Goal: Information Seeking & Learning: Find specific fact

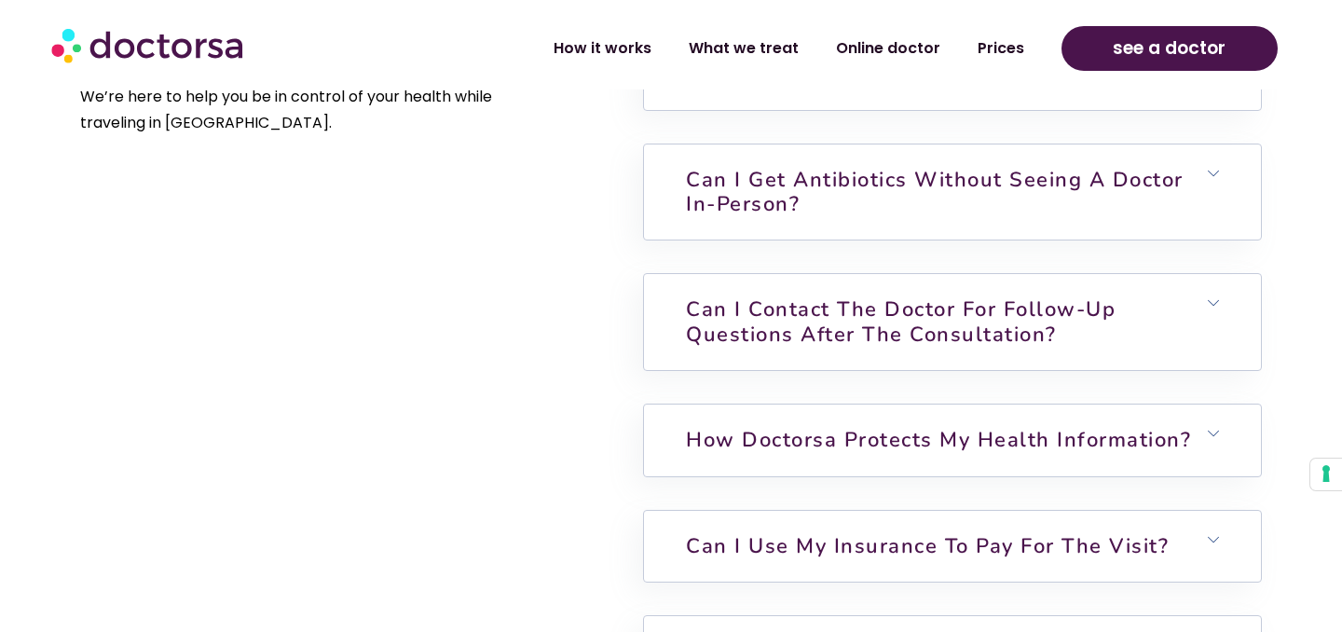
scroll to position [4403, 0]
click at [720, 428] on link "How Doctorsa protects my health information?" at bounding box center [938, 442] width 505 height 28
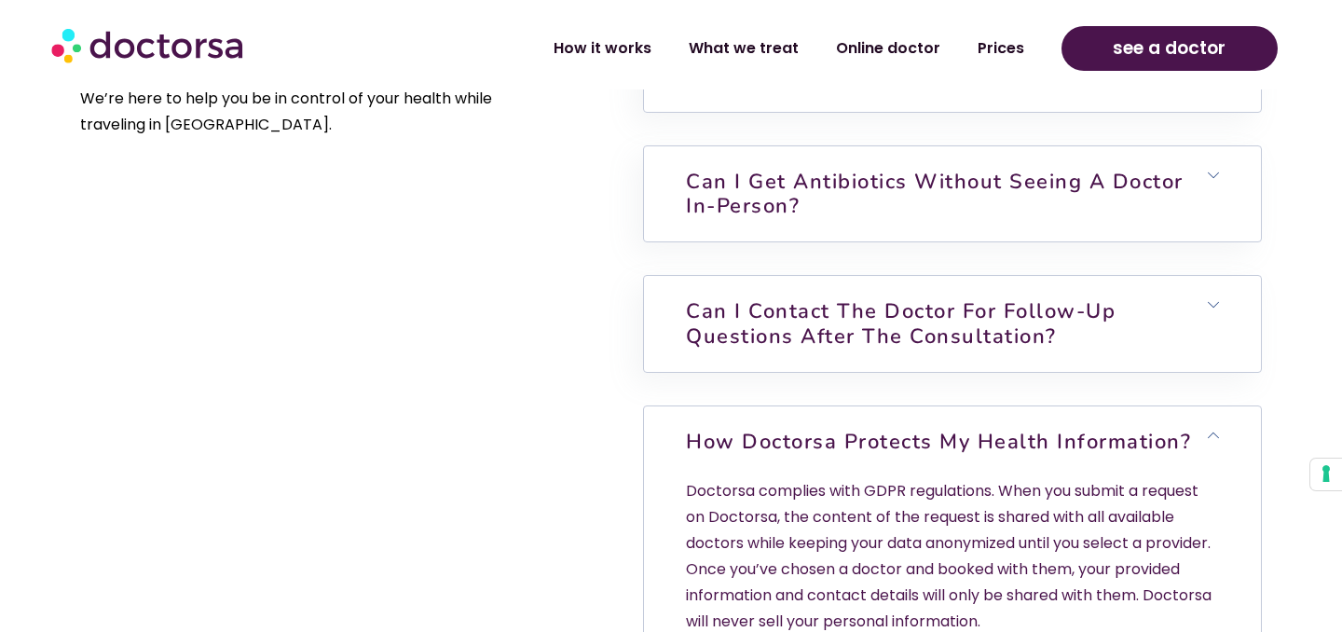
click at [720, 428] on link "How Doctorsa protects my health information?" at bounding box center [938, 442] width 505 height 28
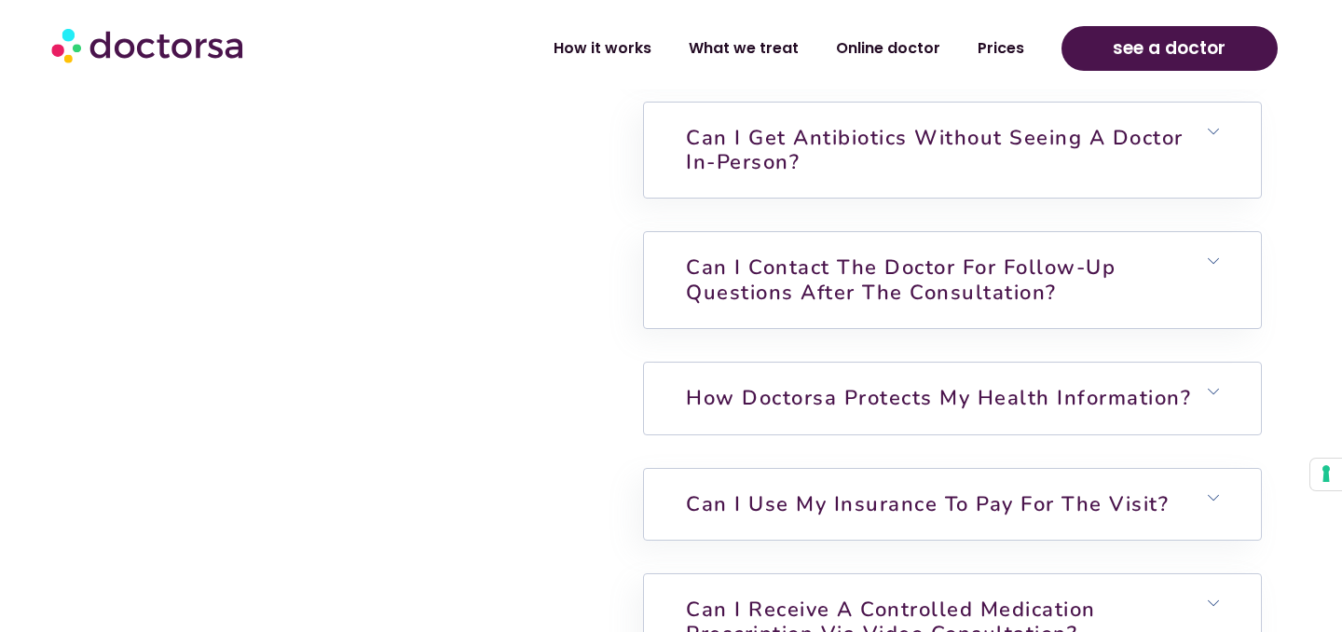
scroll to position [4568, 0]
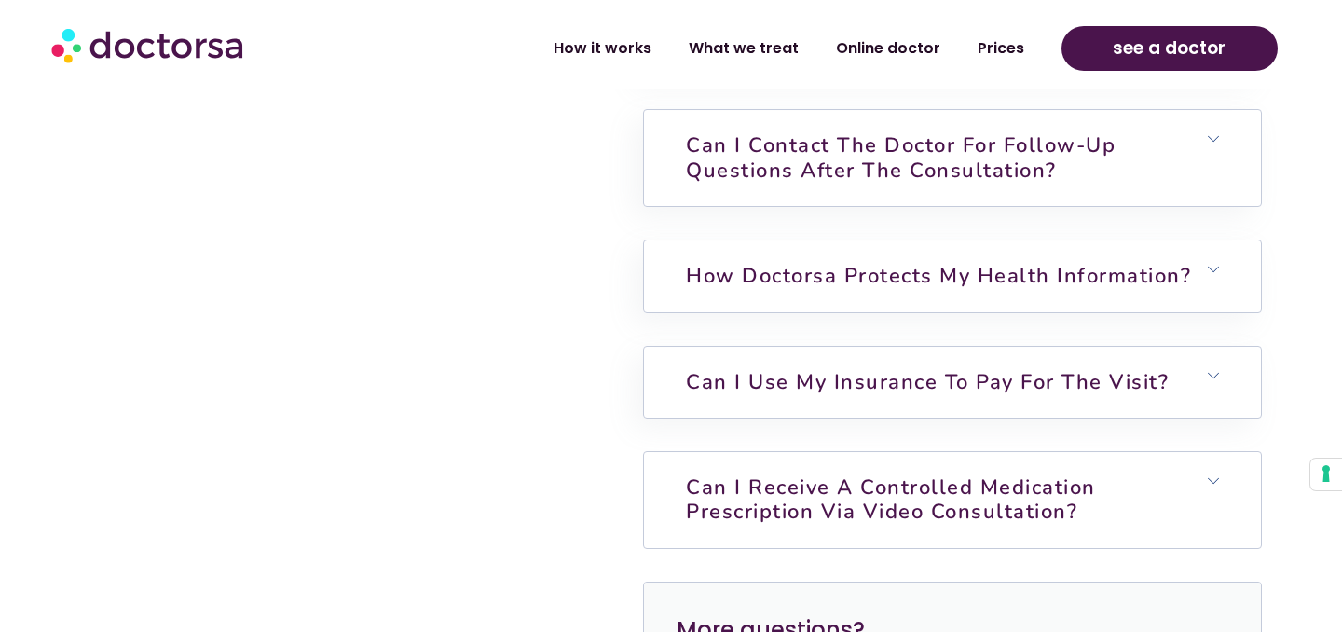
click at [671, 452] on h6 "Can I Receive a Controlled Medication Prescription via Video Consultation?" at bounding box center [952, 500] width 616 height 96
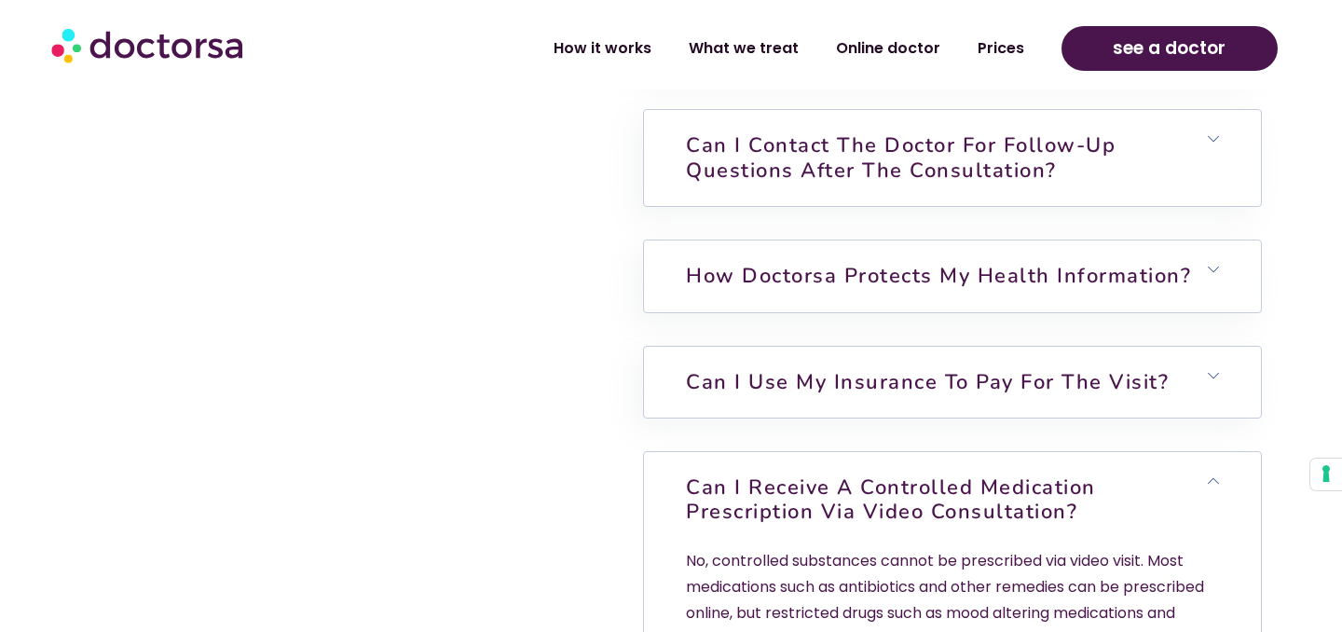
click at [663, 452] on h6 "Can I Receive a Controlled Medication Prescription via Video Consultation?" at bounding box center [952, 500] width 616 height 96
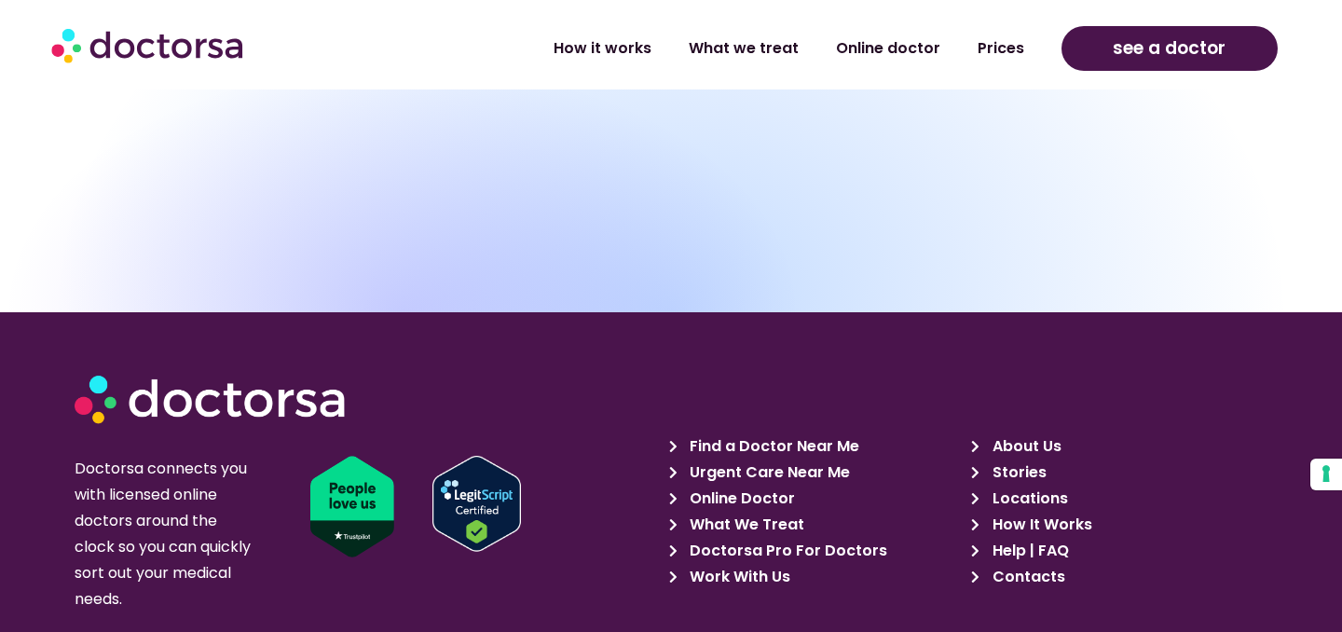
scroll to position [5791, 0]
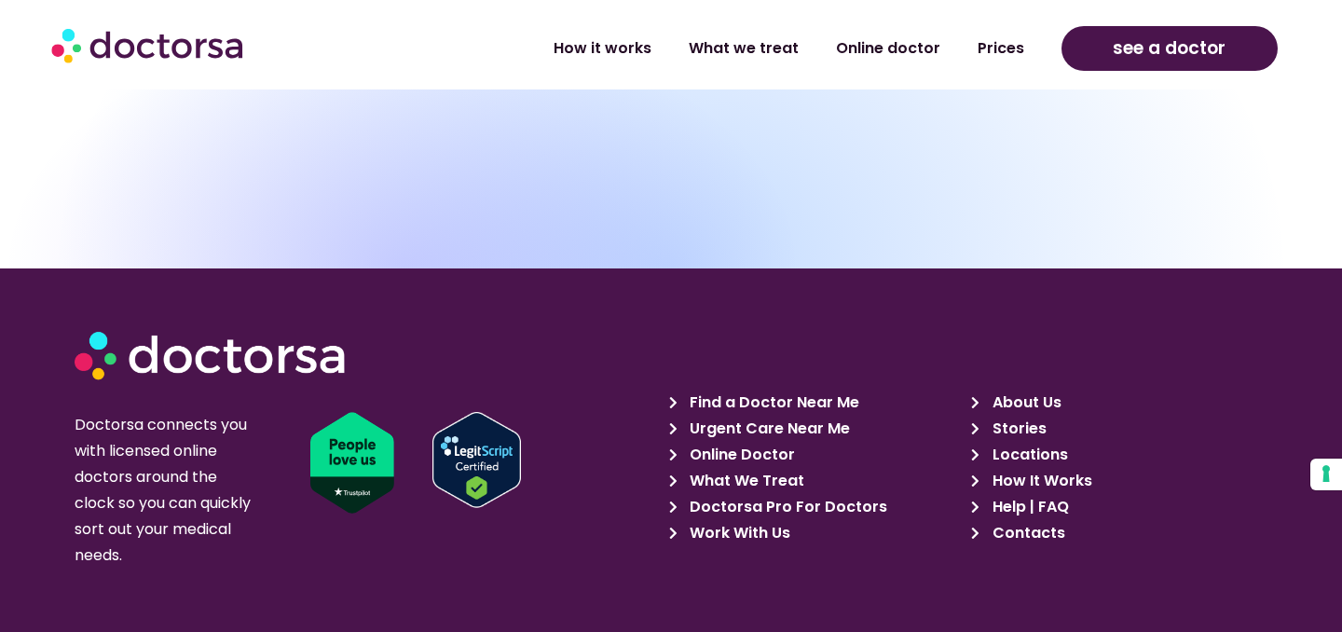
click at [1019, 494] on span "Help | FAQ" at bounding box center [1028, 507] width 81 height 26
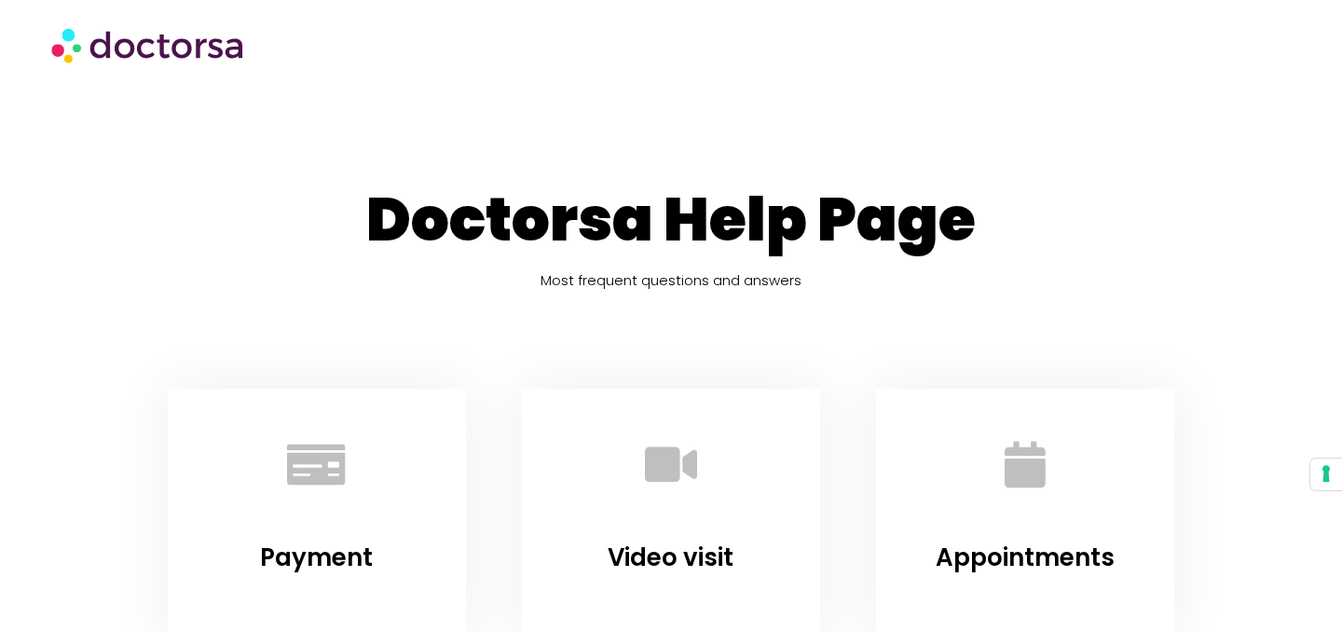
click at [1051, 330] on div "Doctorsa Help Page Most frequent questions and answers Payment Video visit Appo…" at bounding box center [671, 425] width 1062 height 483
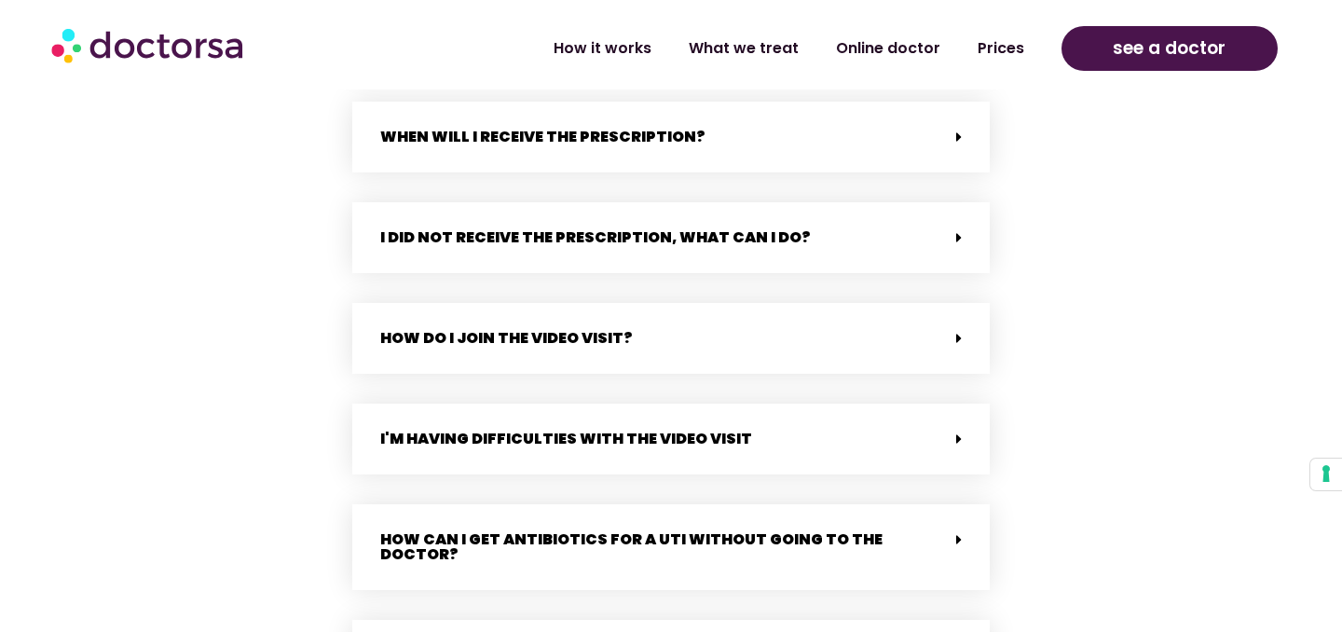
scroll to position [1619, 0]
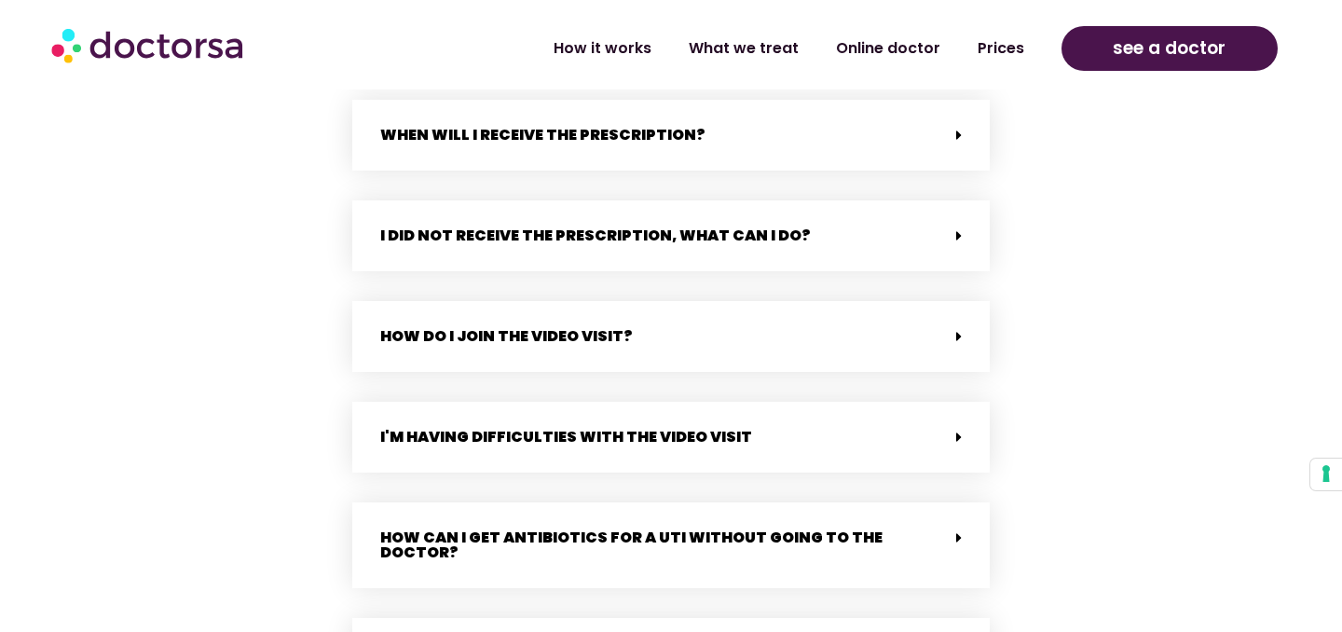
click at [737, 436] on div "I'm having difficulties with the video visit" at bounding box center [670, 437] width 637 height 71
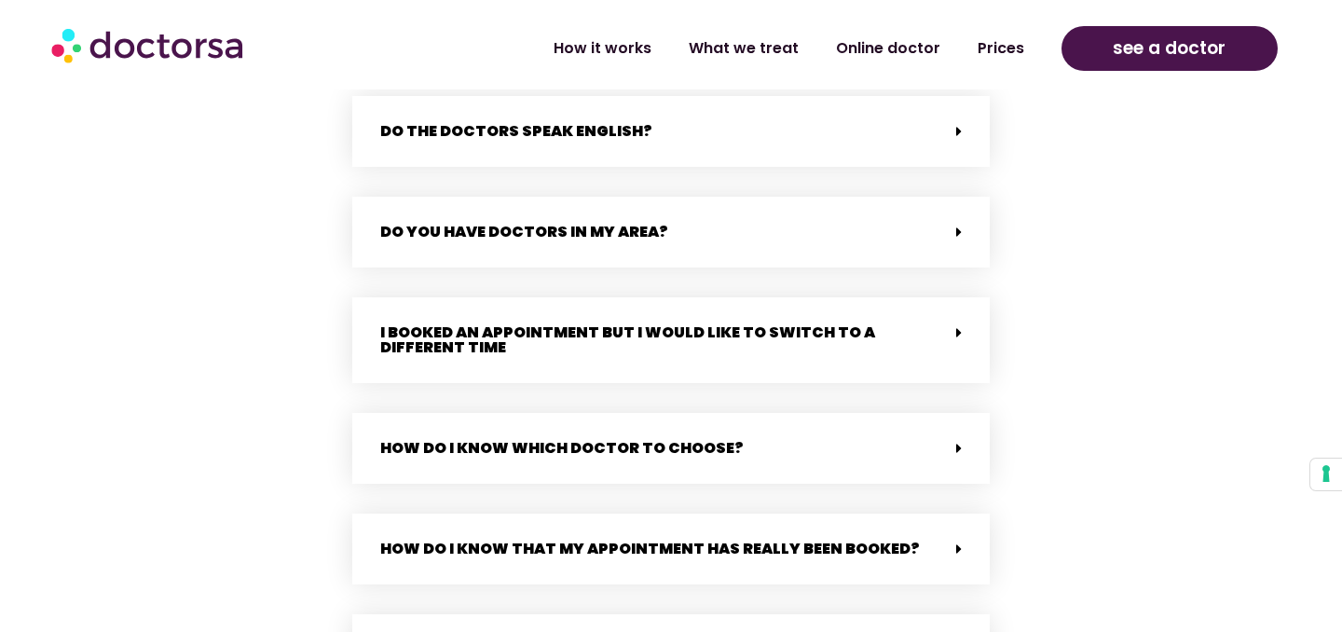
scroll to position [3633, 0]
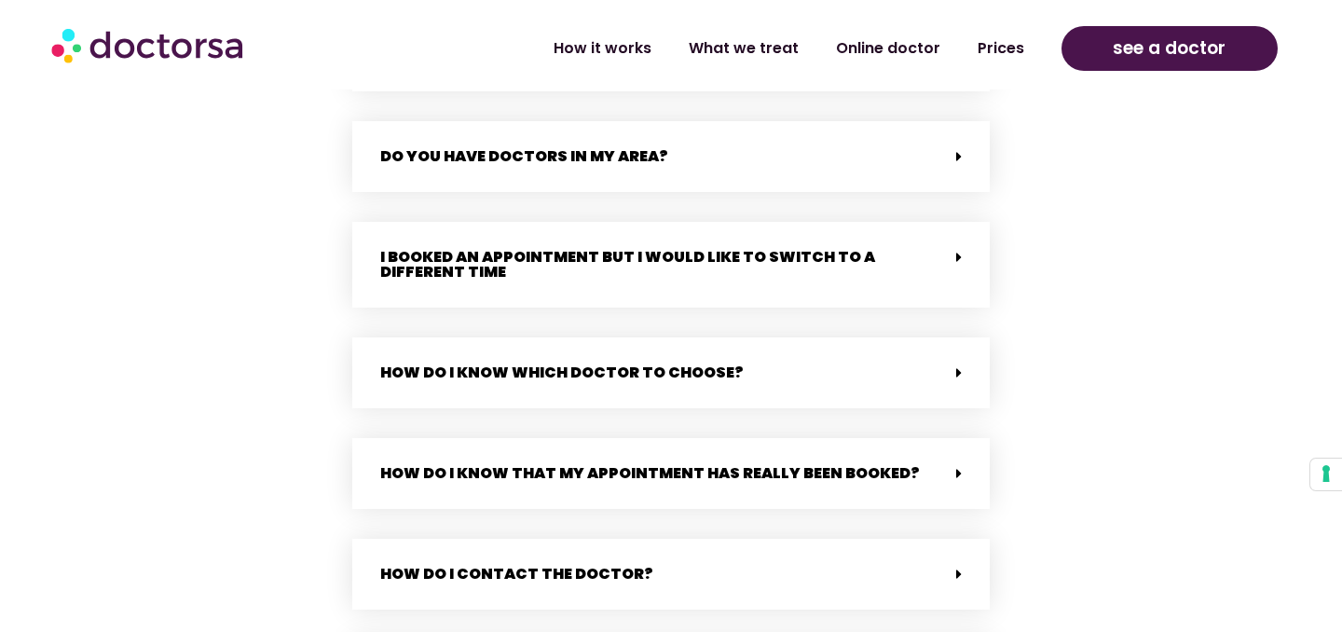
click at [924, 254] on div "I booked an appointment but I would like to switch to a different time" at bounding box center [670, 265] width 637 height 86
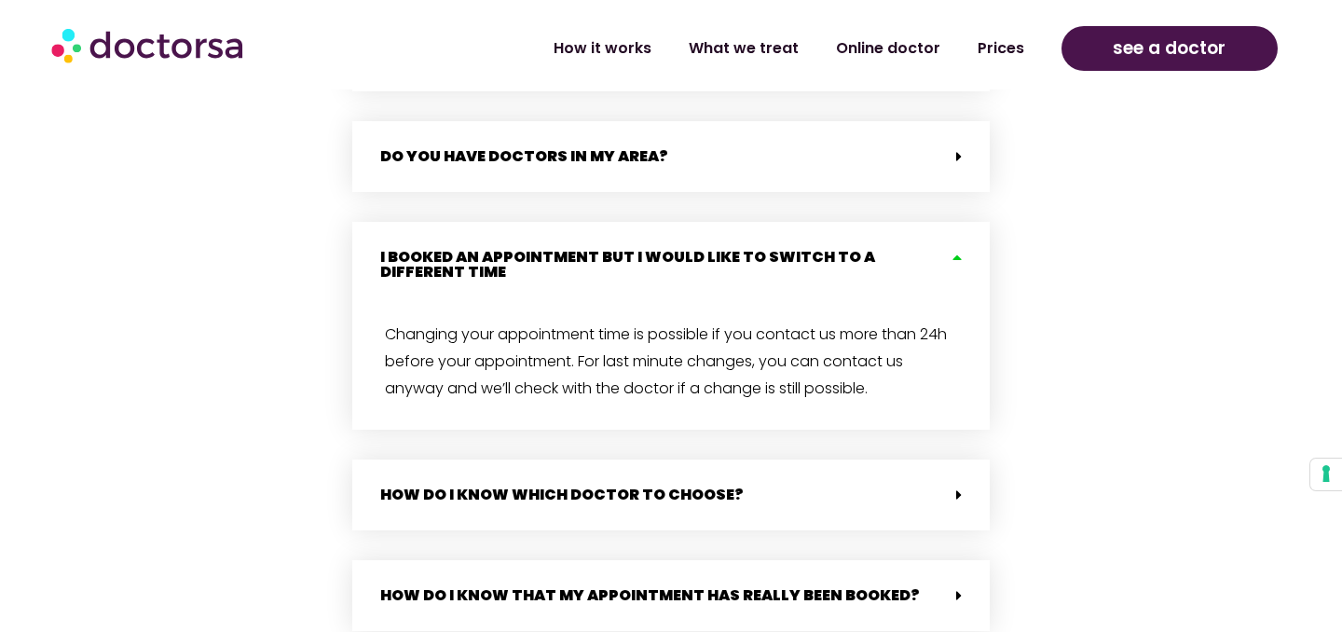
click at [875, 246] on link "I booked an appointment but I would like to switch to a different time" at bounding box center [627, 264] width 495 height 36
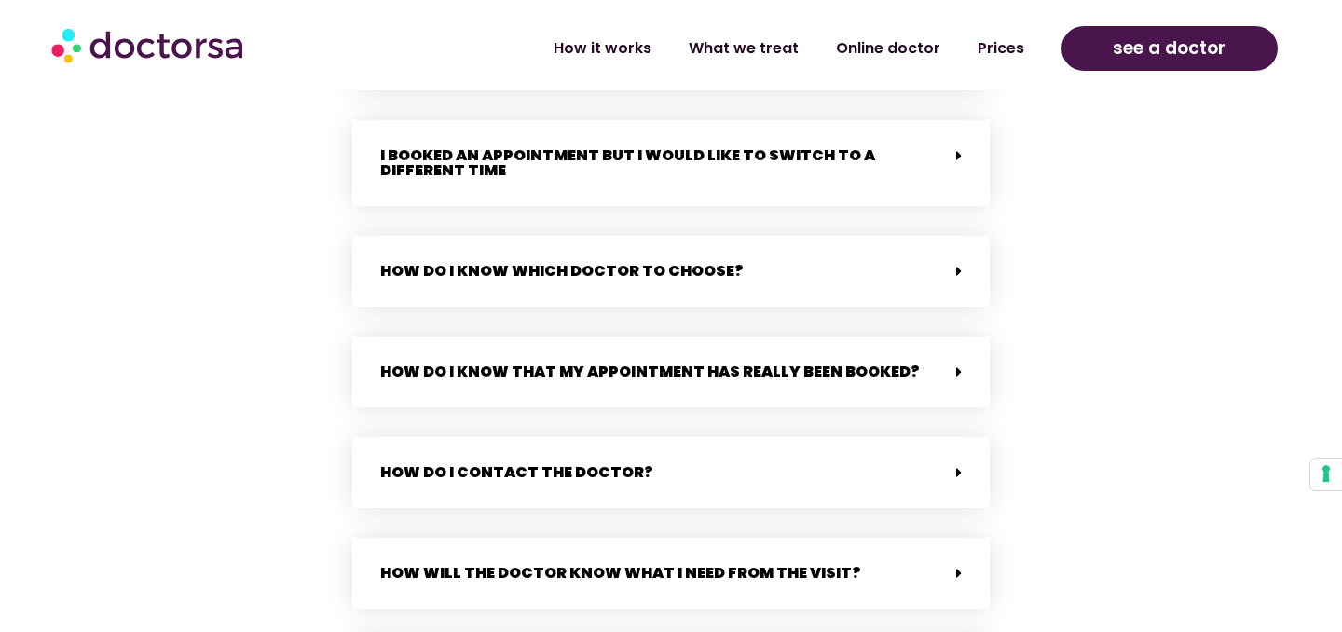
scroll to position [3750, 0]
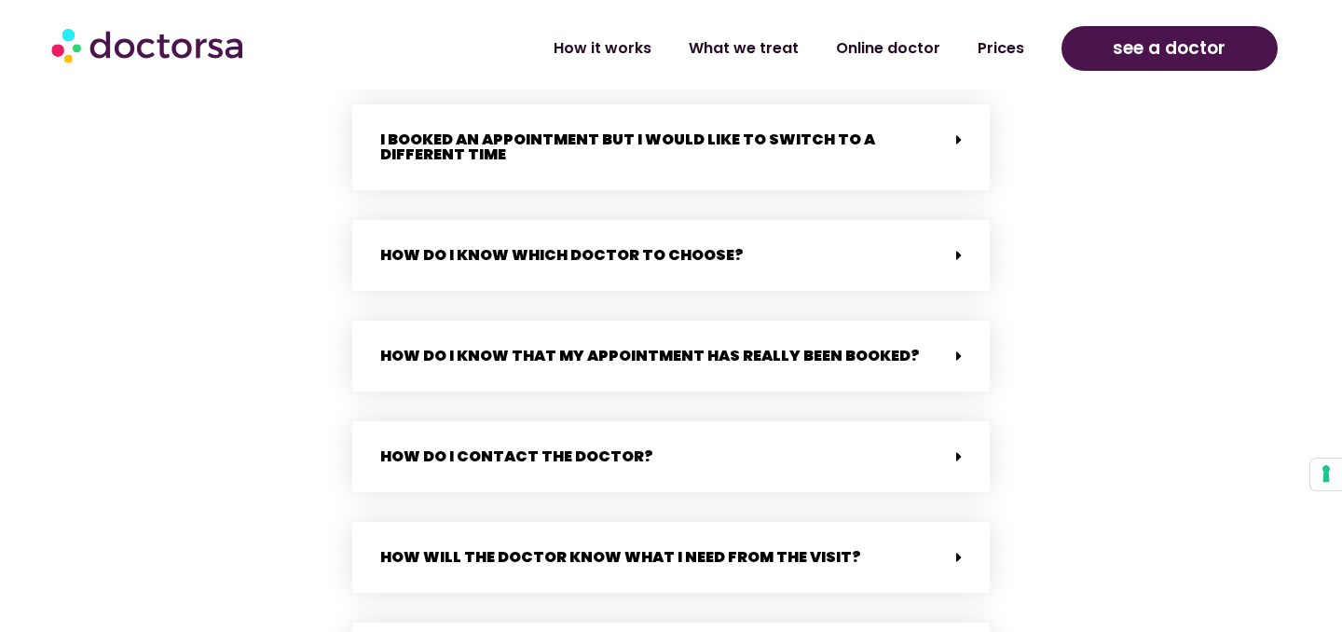
click at [890, 244] on div "How do I know which doctor to choose?" at bounding box center [670, 255] width 637 height 71
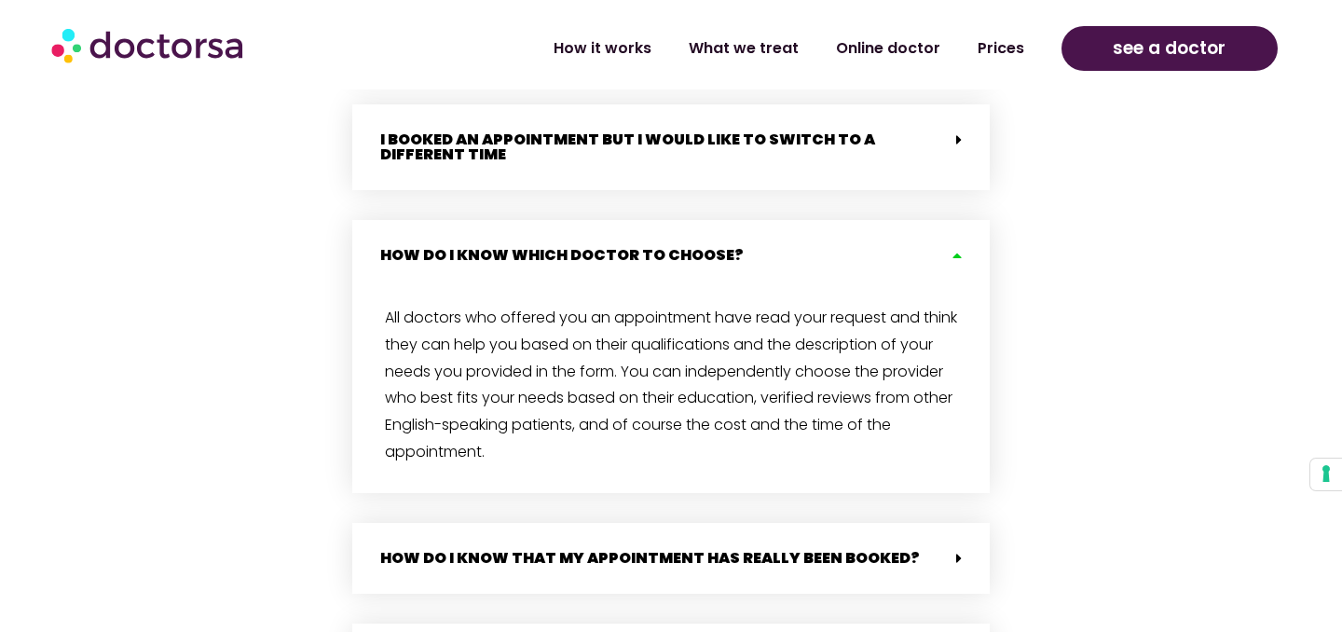
click at [890, 244] on div "How do I know which doctor to choose?" at bounding box center [670, 255] width 637 height 71
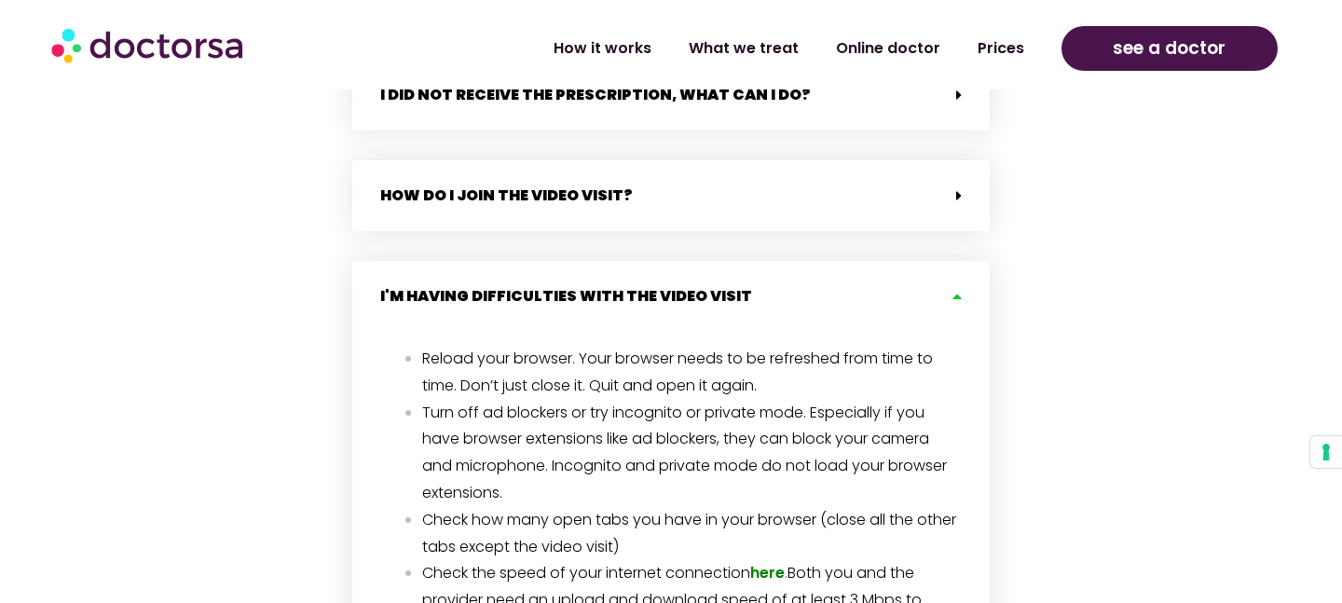
scroll to position [1675, 0]
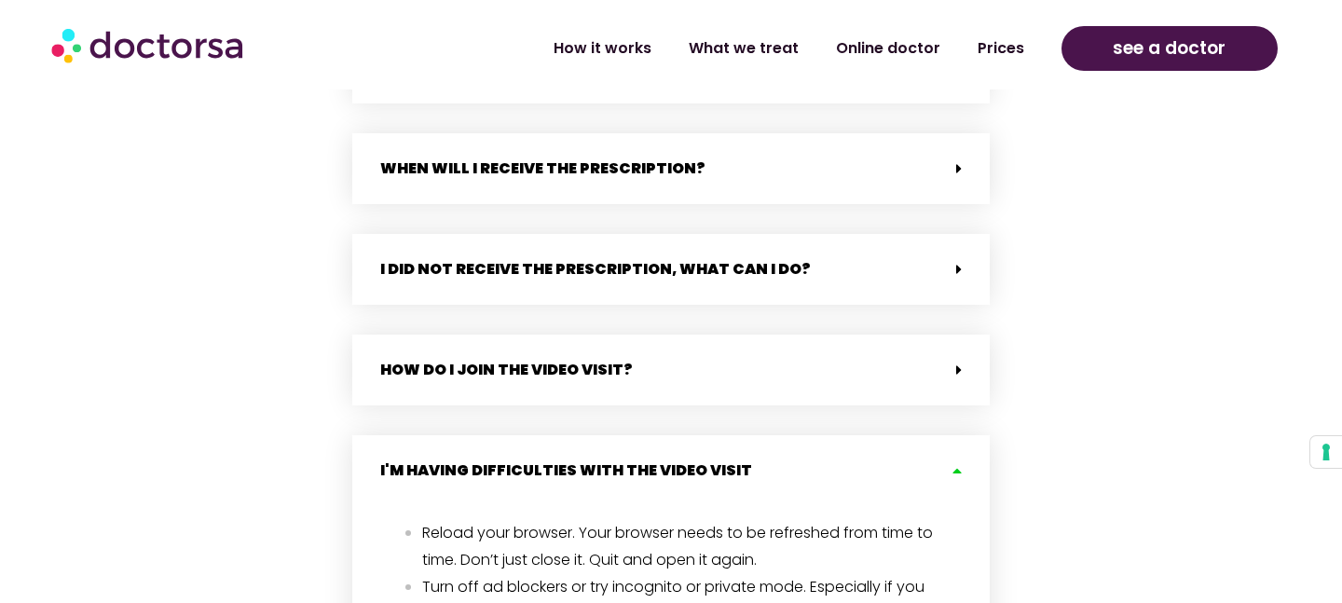
click at [621, 467] on link "I'm having difficulties with the video visit" at bounding box center [566, 469] width 372 height 21
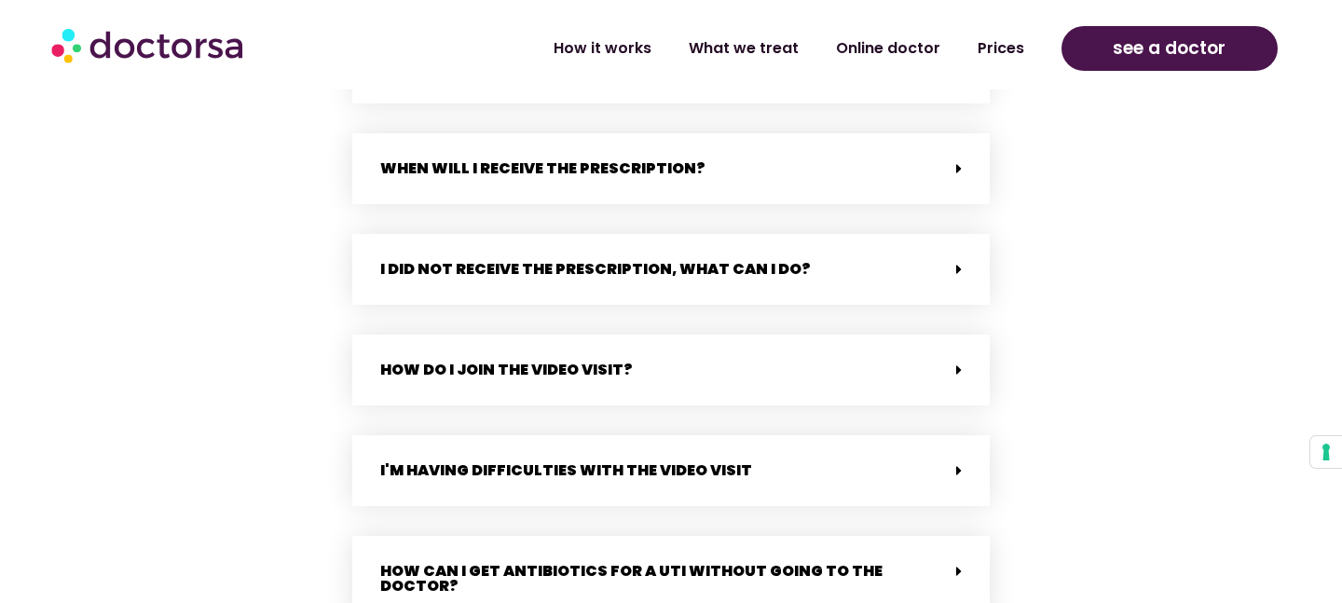
click at [660, 362] on div "How do I join the video visit?" at bounding box center [670, 370] width 637 height 71
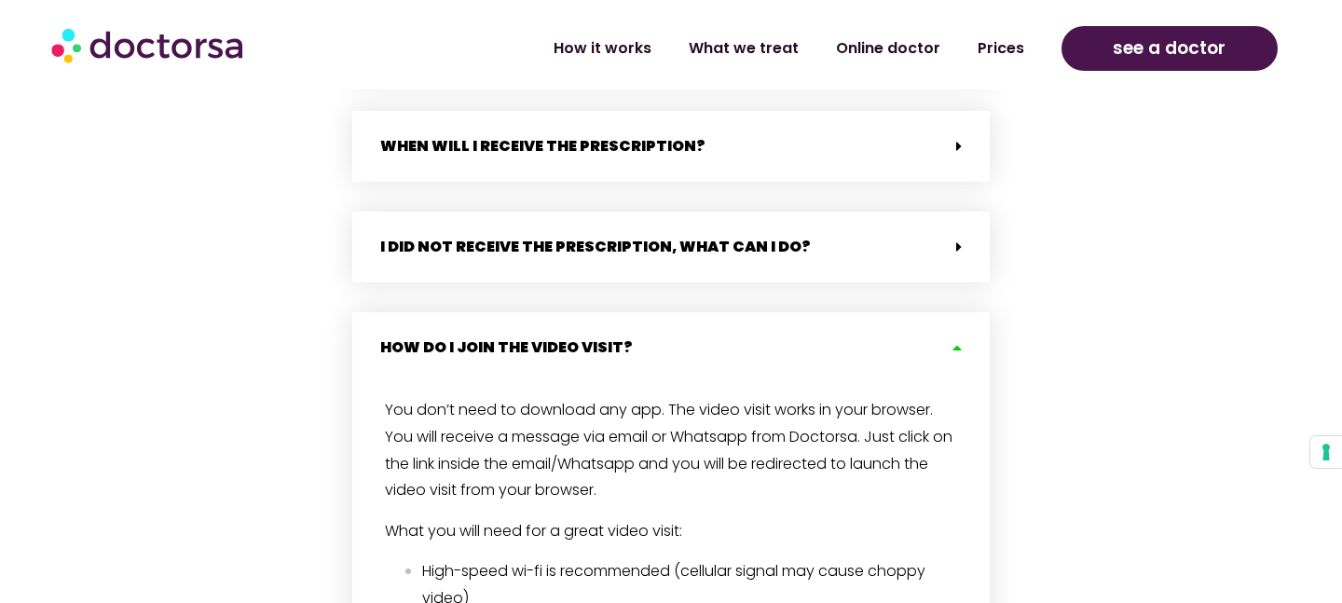
scroll to position [1658, 0]
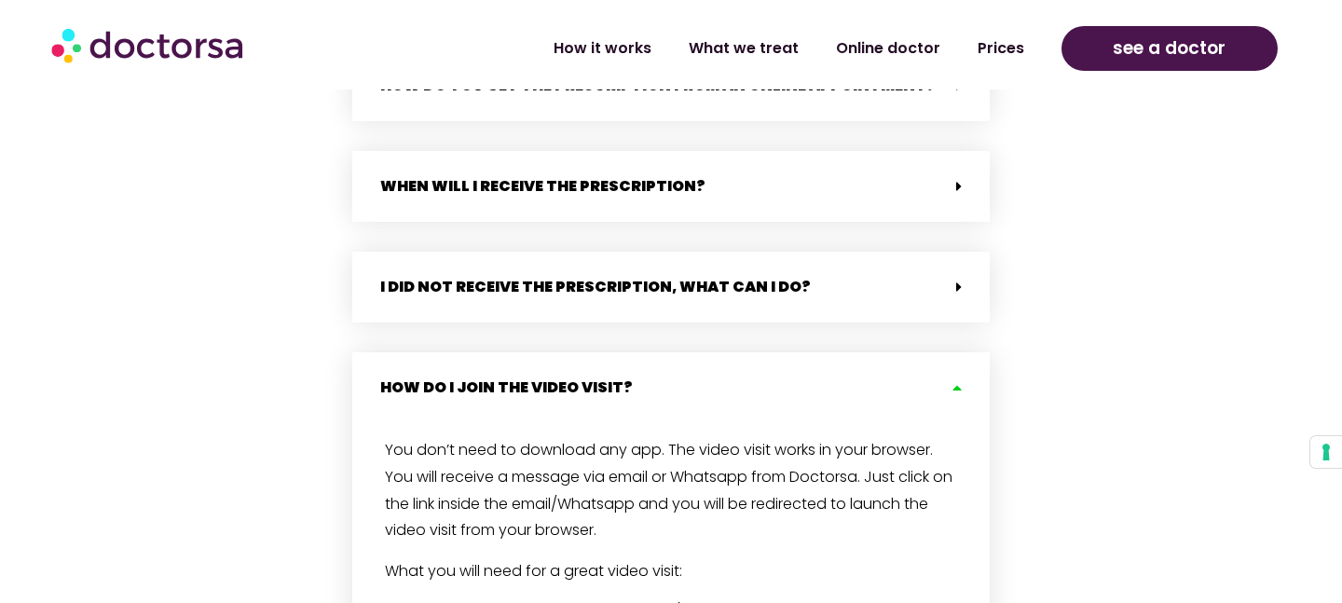
click at [648, 274] on div "I did not receive the prescription, what can i do?" at bounding box center [670, 287] width 637 height 71
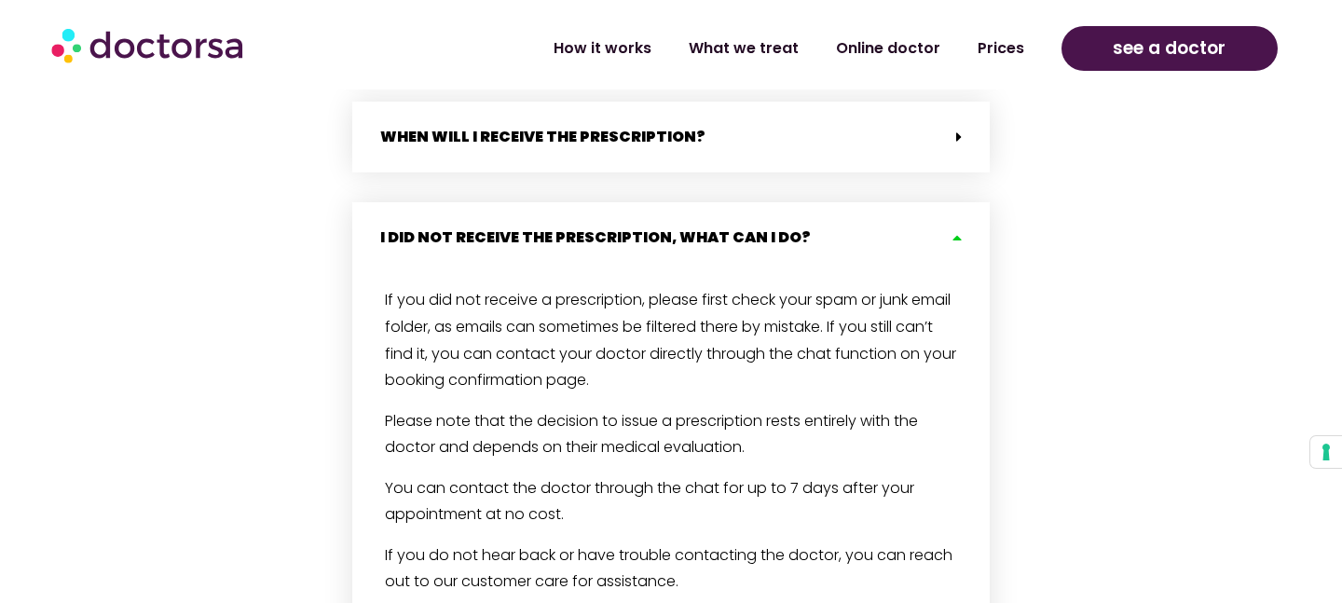
scroll to position [1504, 0]
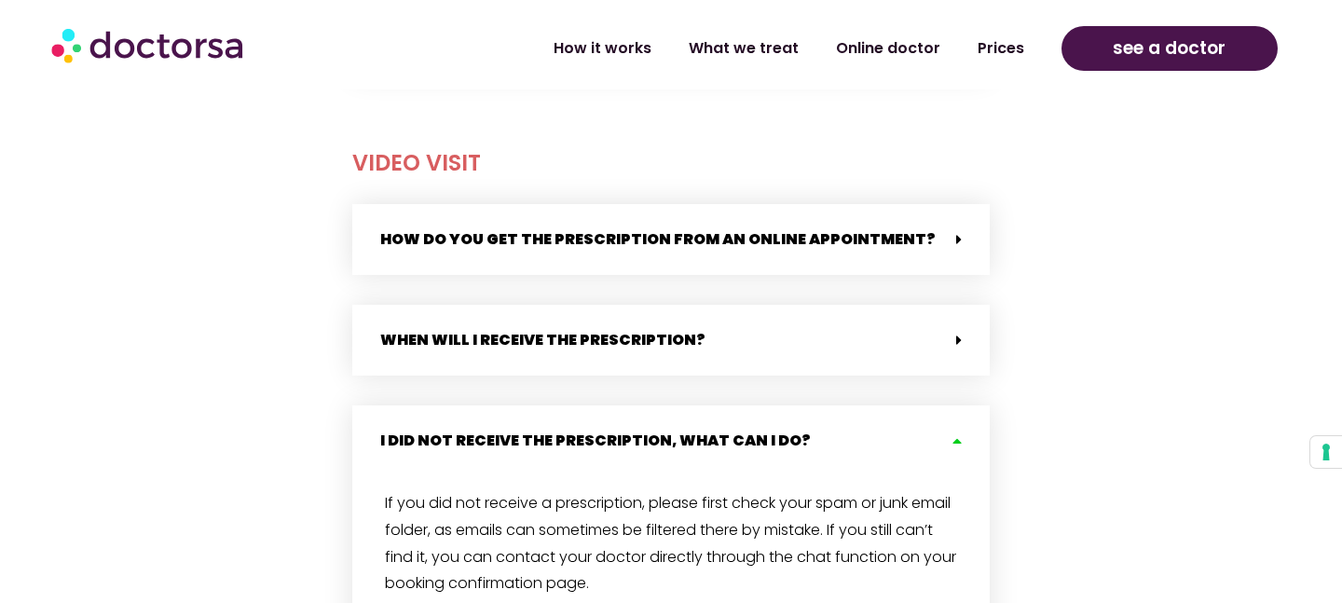
click at [573, 339] on link "When will i receive the prescription?" at bounding box center [542, 339] width 325 height 21
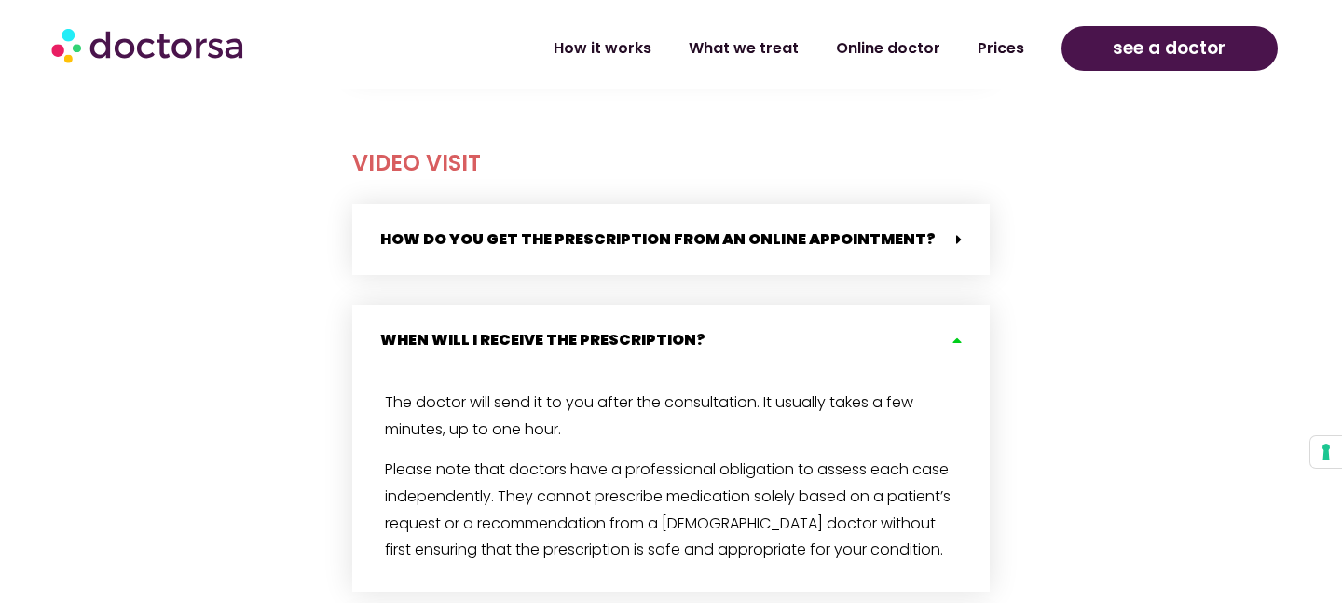
scroll to position [1527, 0]
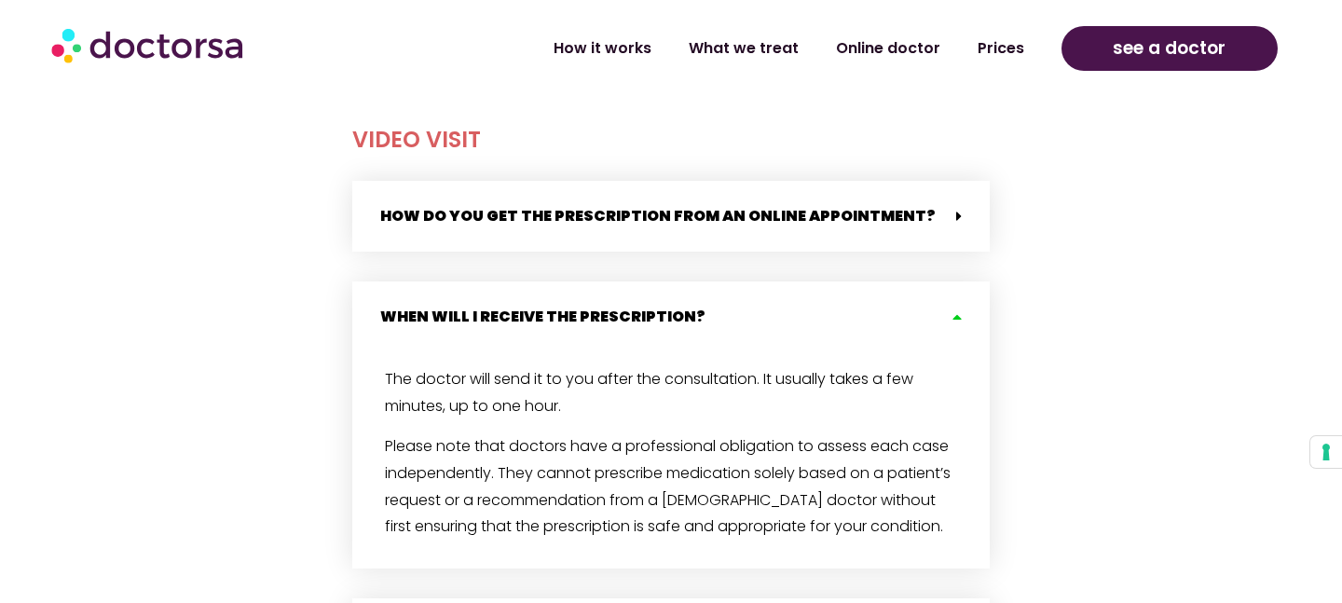
click at [646, 239] on div "How do you get the prescription from an online appointment?" at bounding box center [670, 216] width 637 height 71
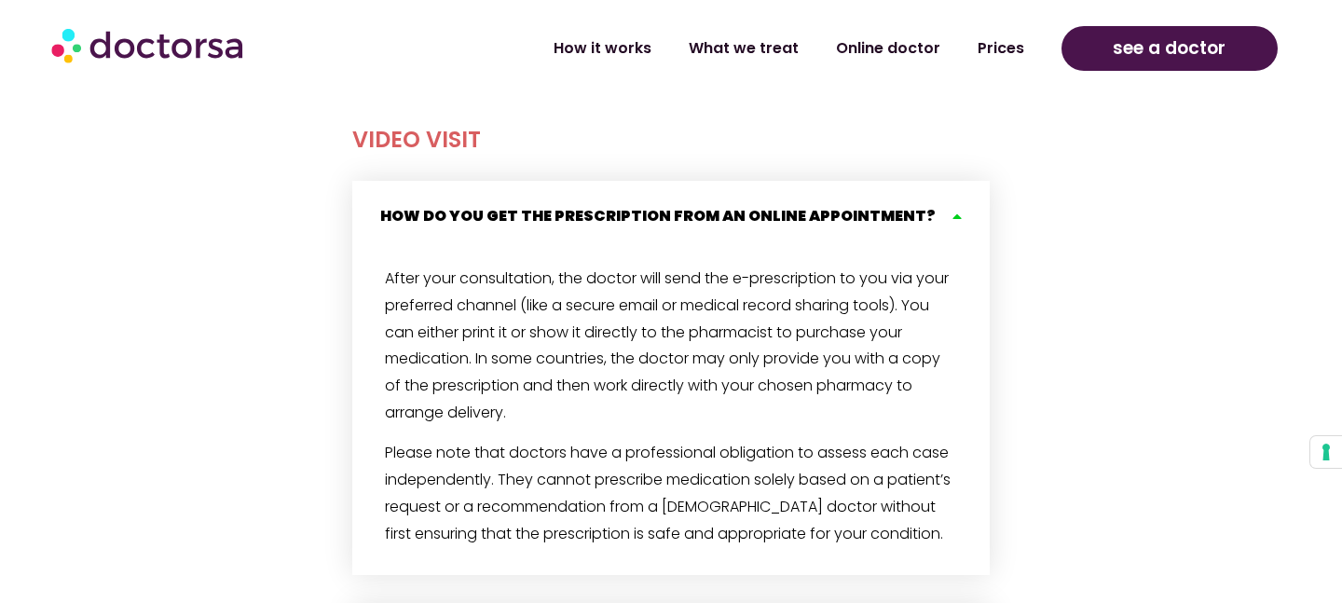
click at [632, 341] on p "After your consultation, the doctor will send the e-prescription to you via you…" at bounding box center [671, 346] width 572 height 161
click at [665, 364] on span "After your consultation, the doctor will send the e-prescription to you via you…" at bounding box center [667, 345] width 564 height 156
click at [716, 401] on p "After your consultation, the doctor will send the e-prescription to you via you…" at bounding box center [671, 346] width 572 height 161
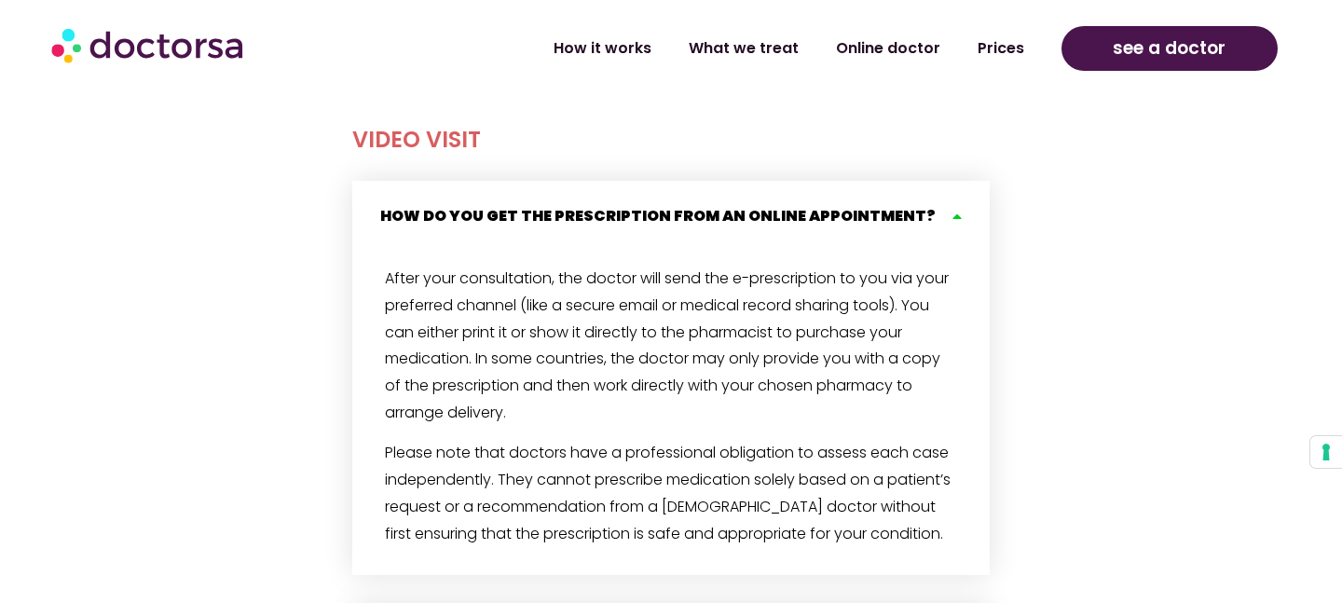
click at [716, 401] on p "After your consultation, the doctor will send the e-prescription to you via you…" at bounding box center [671, 346] width 572 height 161
click at [770, 449] on span "Please note that doctors have a professional obligation to assess each case ind…" at bounding box center [668, 493] width 566 height 102
click at [536, 490] on span "Please note that doctors have a professional obligation to assess each case ind…" at bounding box center [668, 493] width 566 height 102
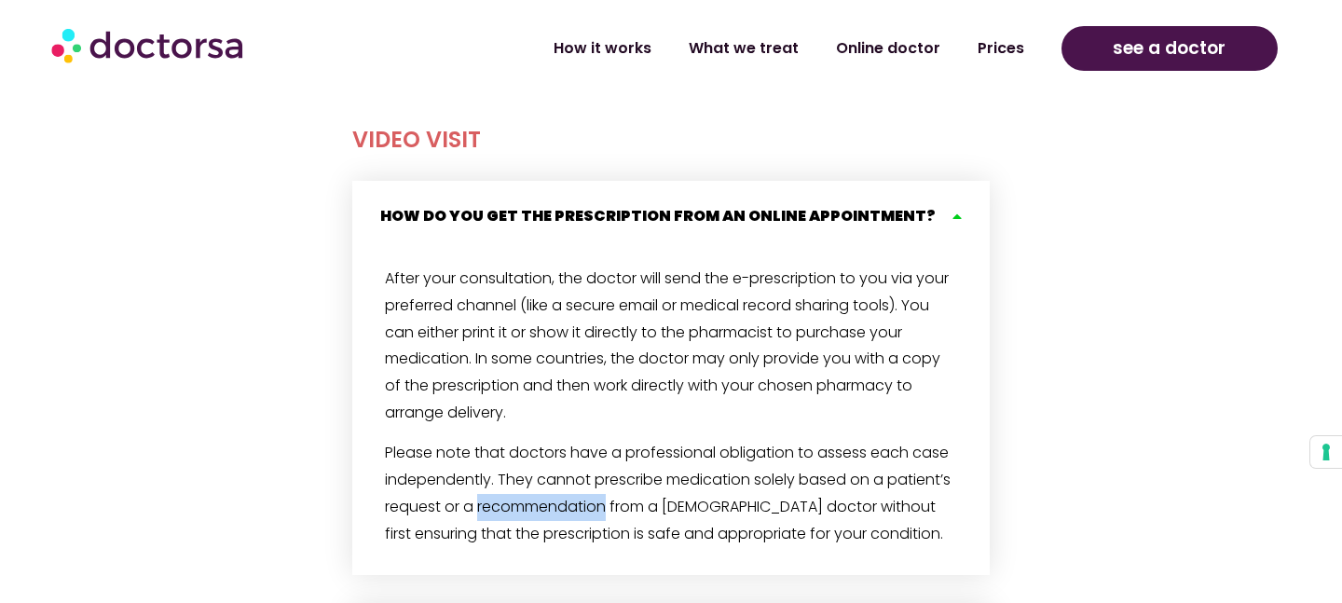
click at [455, 510] on span "Please note that doctors have a professional obligation to assess each case ind…" at bounding box center [668, 493] width 566 height 102
click at [687, 223] on link "How do you get the prescription from an online appointment?" at bounding box center [657, 215] width 555 height 21
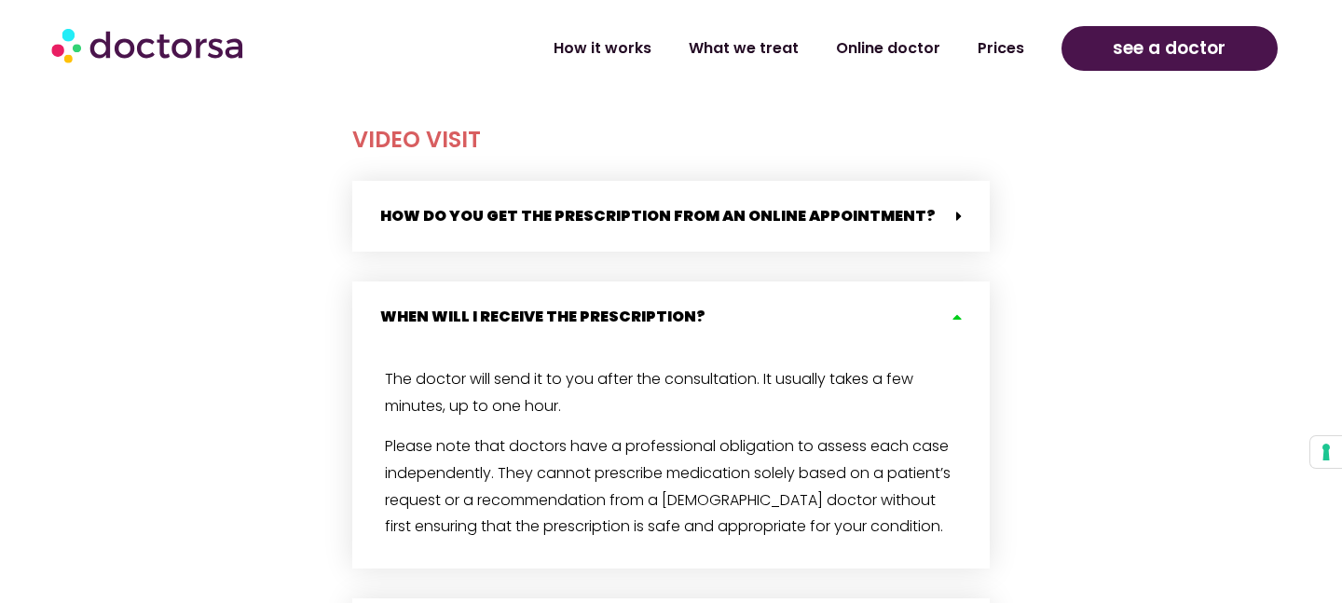
click at [639, 284] on div "When will i receive the prescription?" at bounding box center [670, 316] width 637 height 71
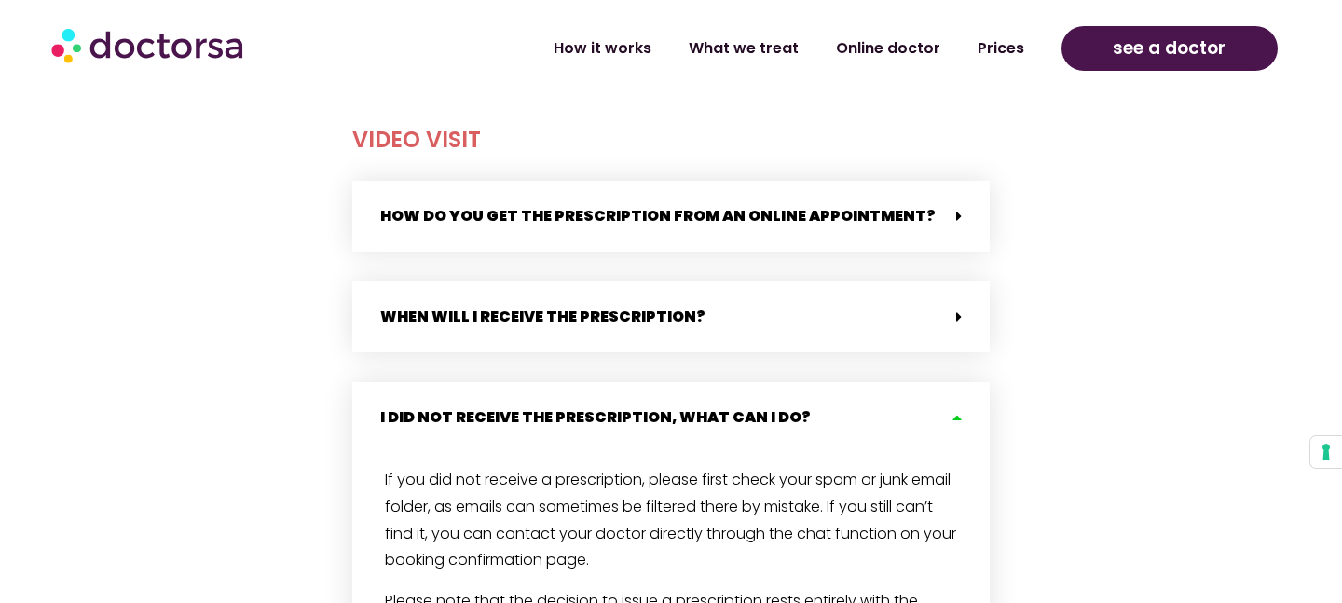
scroll to position [1734, 0]
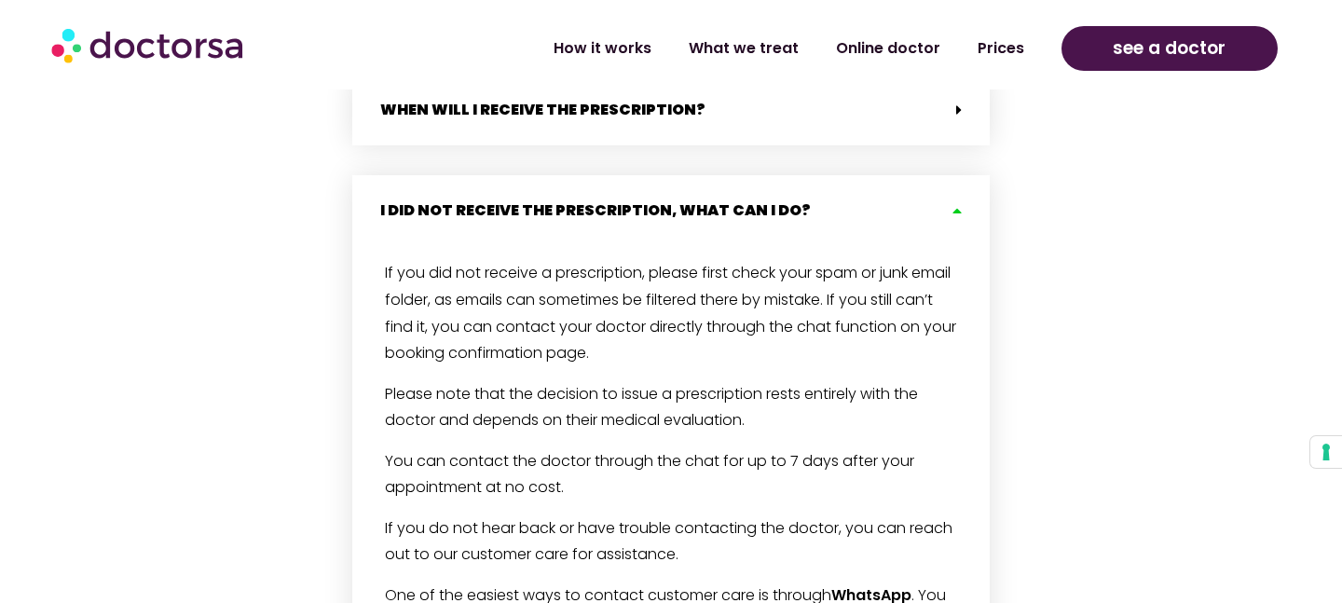
click at [659, 179] on div "I did not receive the prescription, what can i do?" at bounding box center [670, 210] width 637 height 71
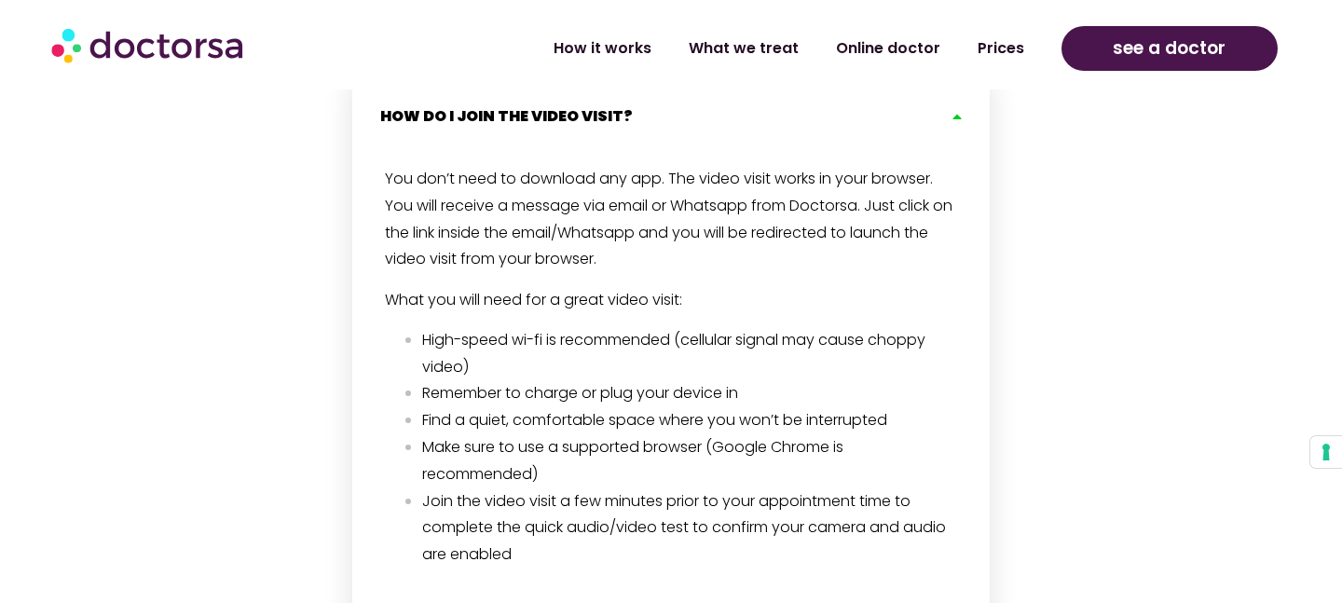
click at [650, 124] on div "How do I join the video visit?" at bounding box center [670, 116] width 637 height 71
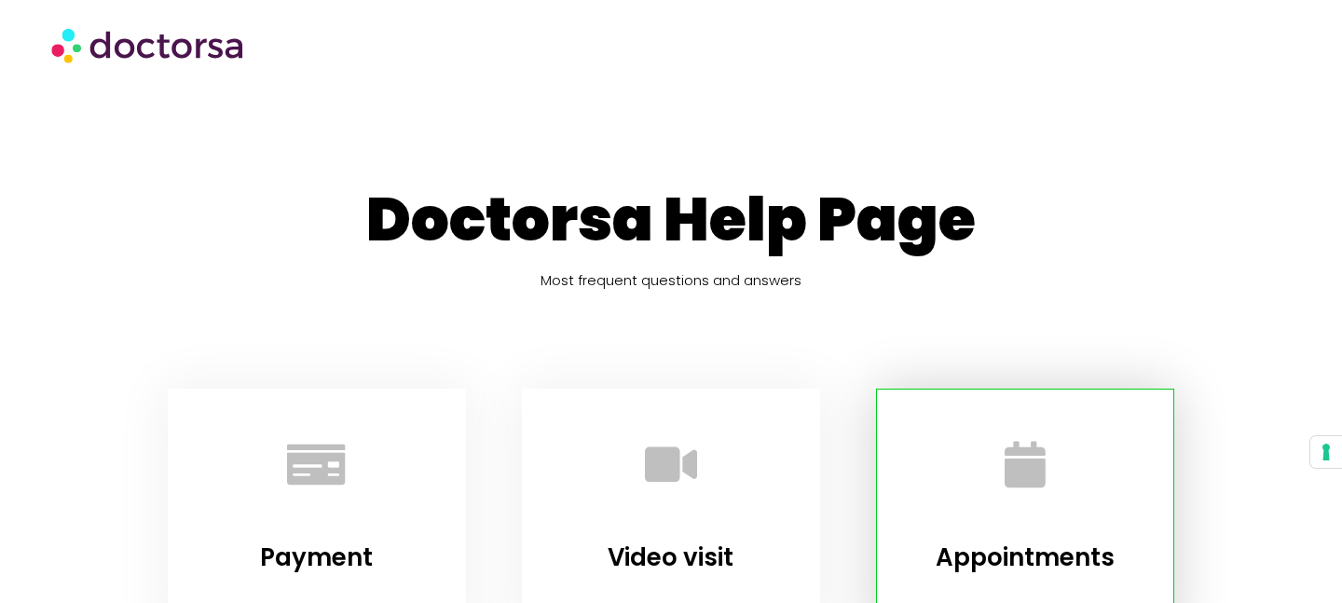
scroll to position [0, 0]
